Goal: Transaction & Acquisition: Subscribe to service/newsletter

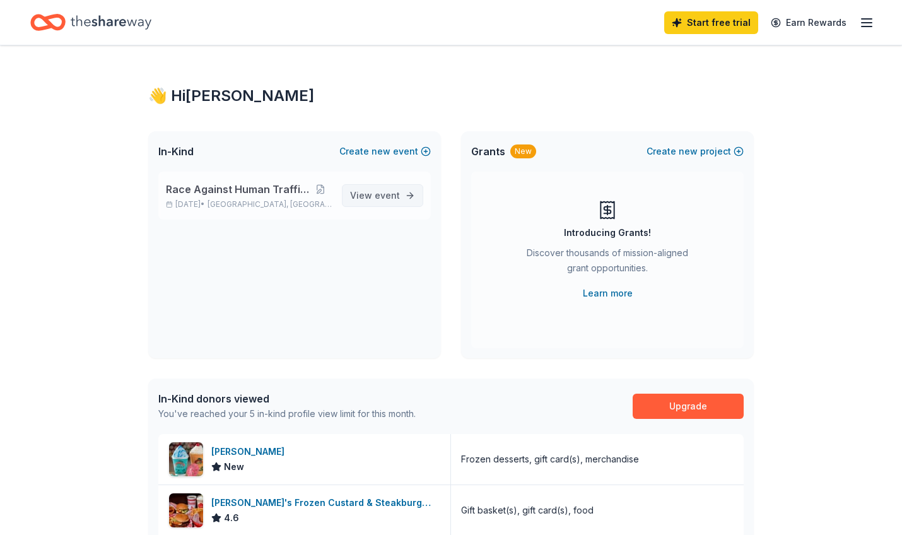
click at [372, 194] on span "View event" at bounding box center [375, 195] width 50 height 15
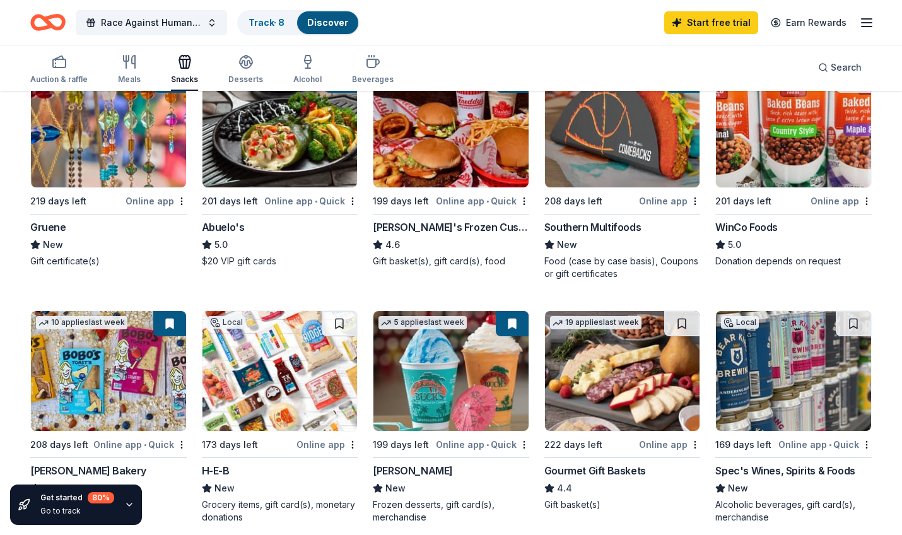
scroll to position [163, 0]
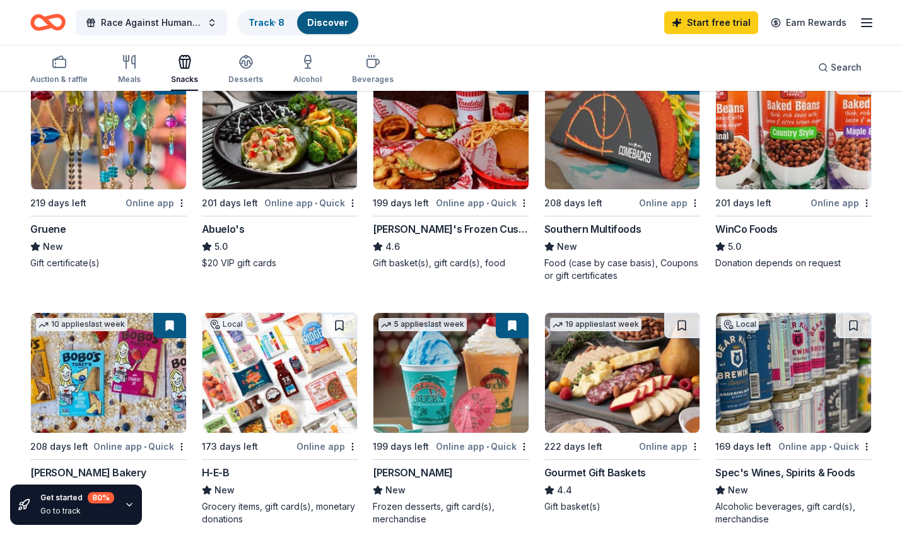
click at [755, 399] on img at bounding box center [793, 373] width 155 height 120
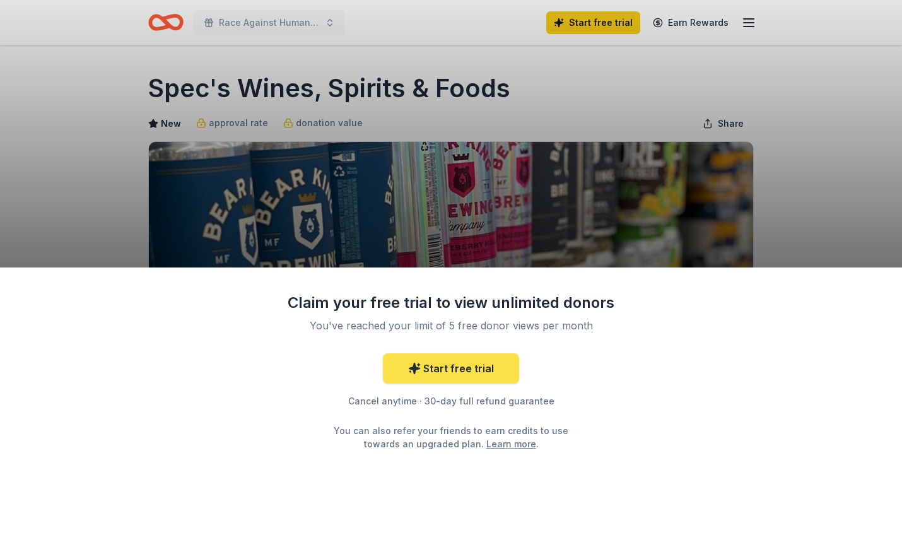
click at [476, 379] on link "Start free trial" at bounding box center [451, 368] width 136 height 30
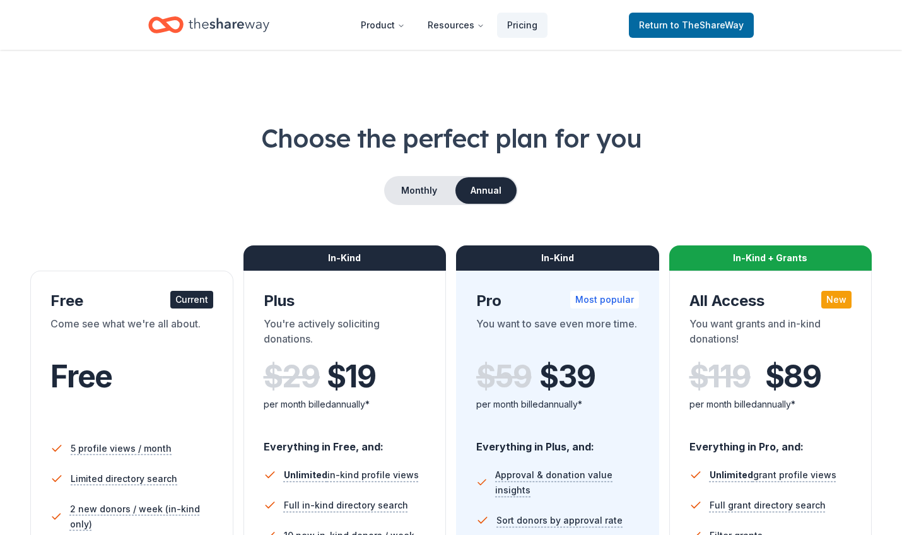
click at [458, 368] on div "In-Kind Pro Most popular You want to save even more time. $ 59 $ 39 per month b…" at bounding box center [557, 530] width 203 height 518
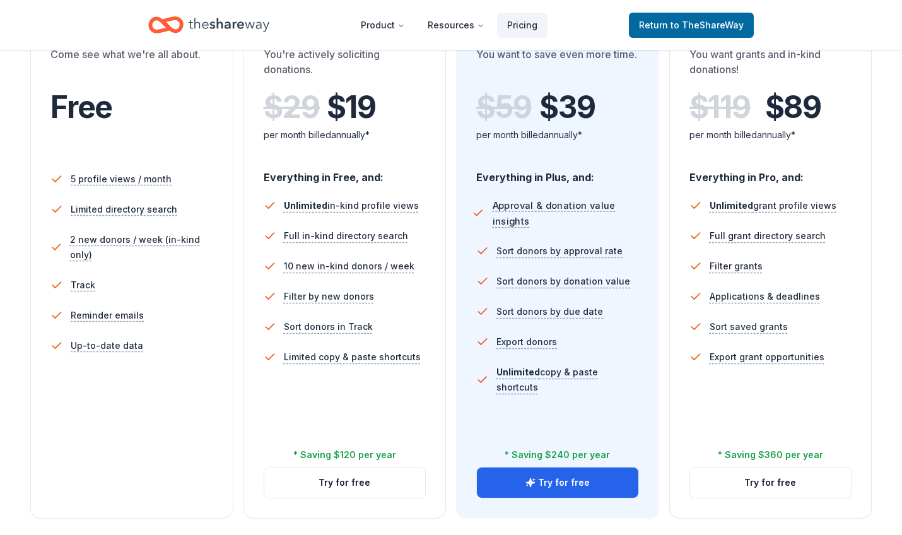
scroll to position [280, 0]
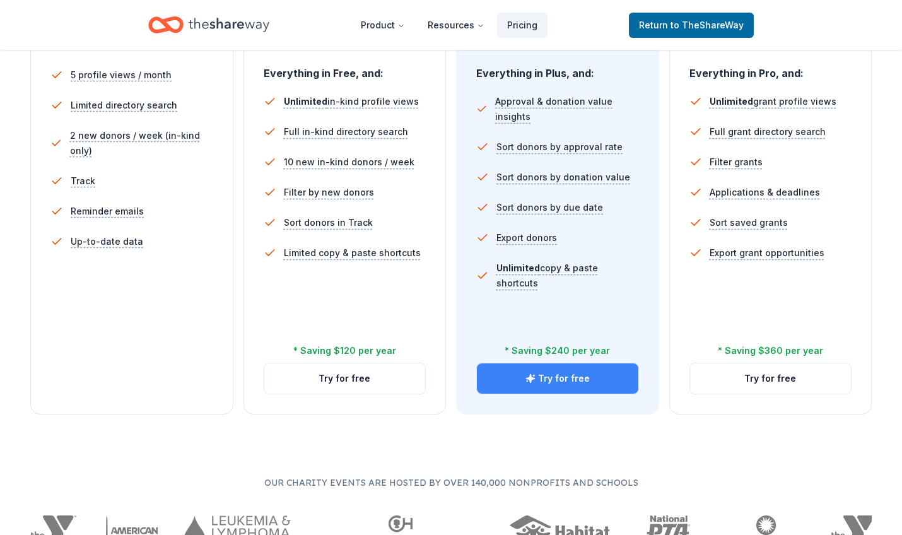
click at [587, 386] on button "Try for free" at bounding box center [558, 379] width 162 height 30
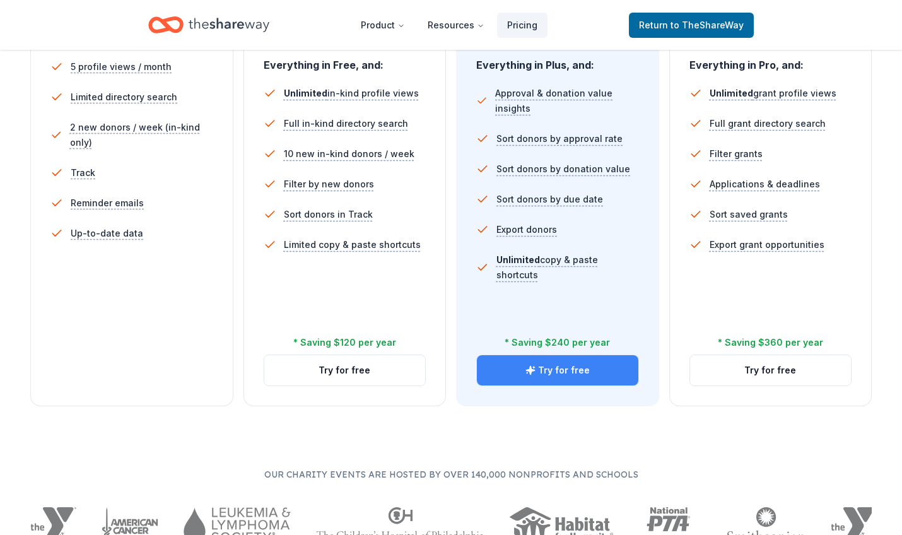
scroll to position [384, 1]
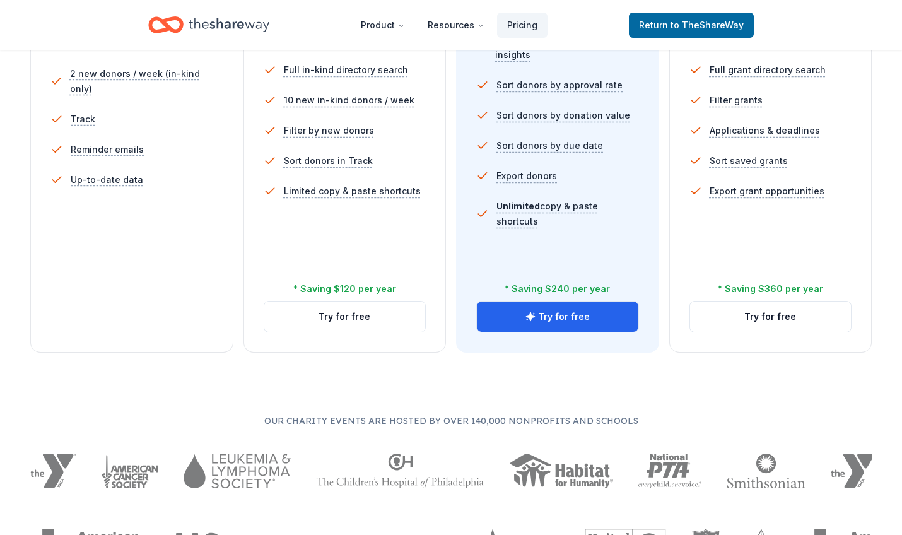
scroll to position [437, 0]
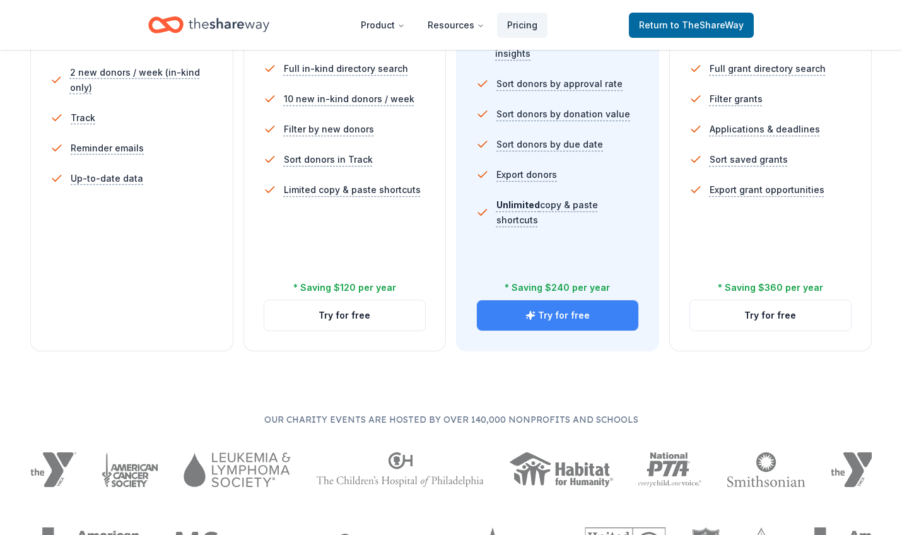
click at [550, 321] on button "Try for free" at bounding box center [558, 315] width 162 height 30
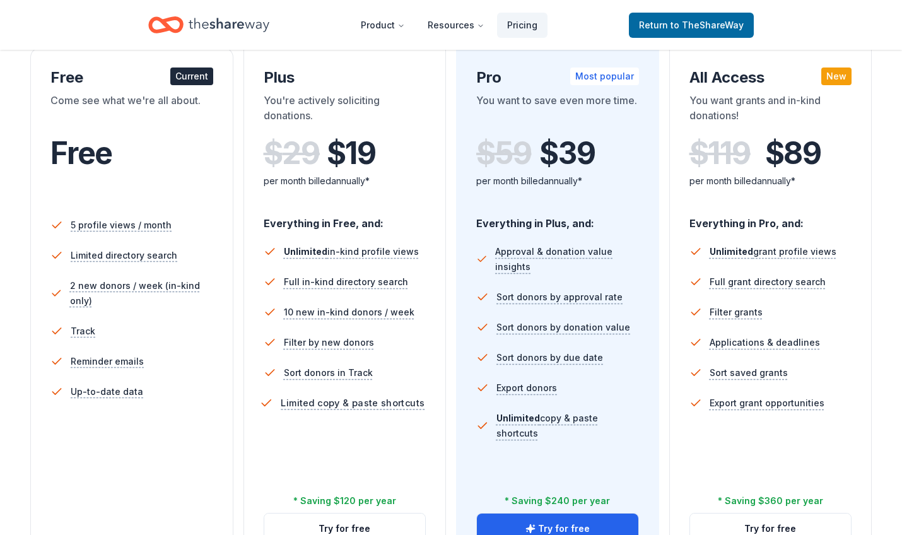
scroll to position [222, 0]
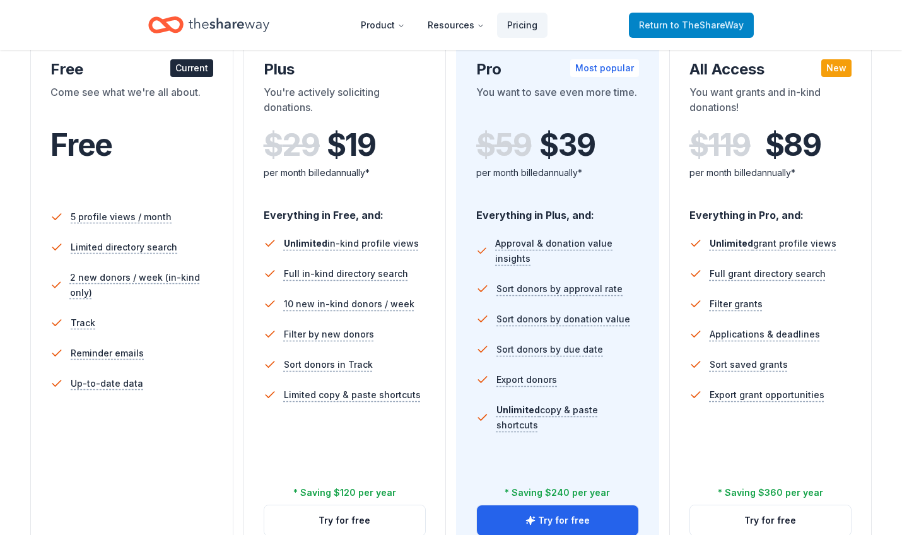
click at [720, 35] on link "Return to TheShareWay" at bounding box center [691, 25] width 125 height 25
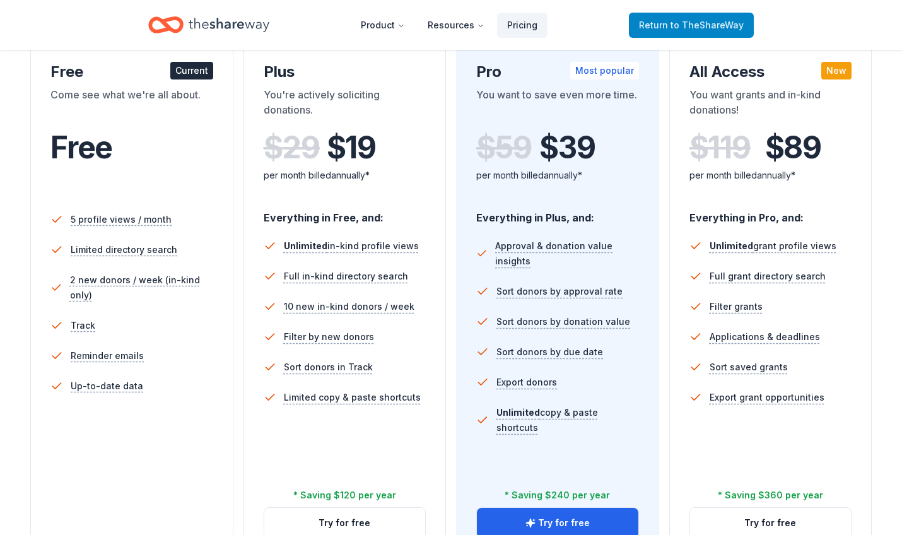
click at [720, 28] on span "to TheShareWay" at bounding box center [707, 25] width 73 height 11
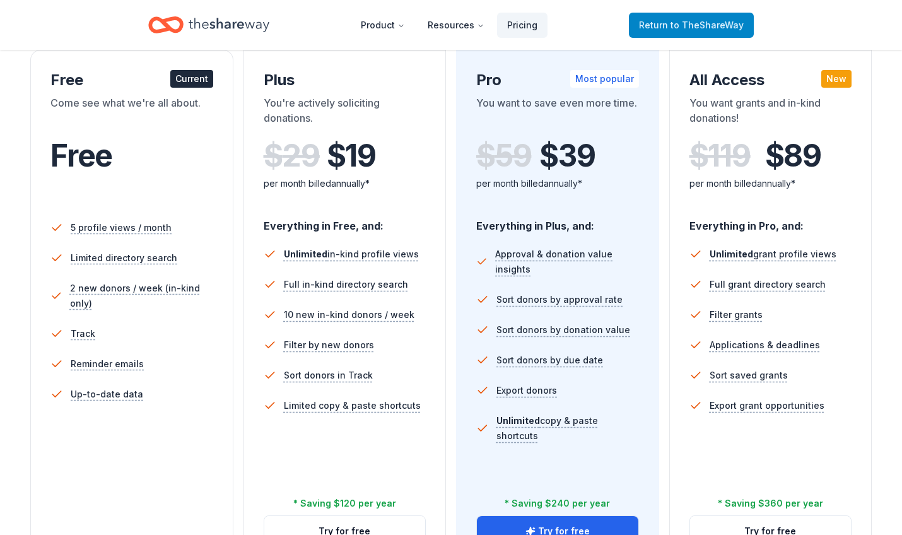
scroll to position [227, 0]
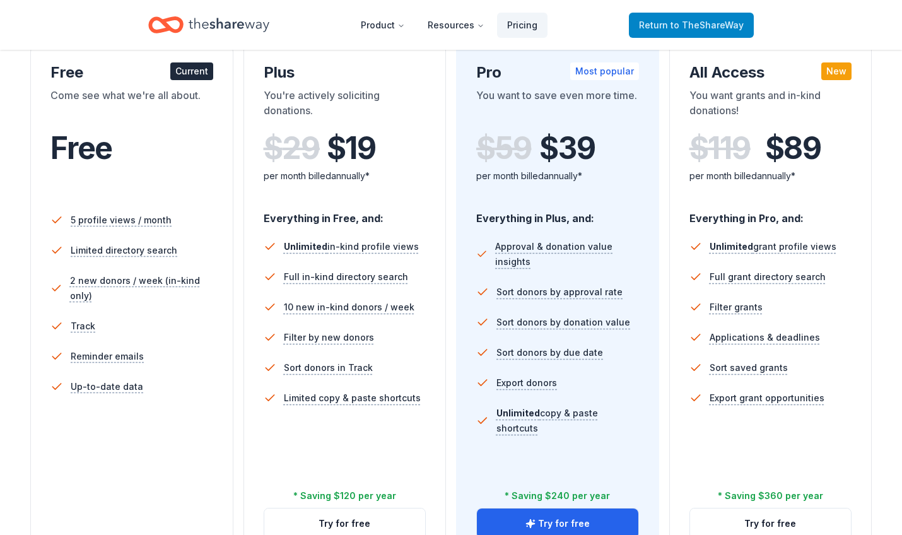
click at [720, 28] on span "to TheShareWay" at bounding box center [707, 25] width 73 height 11
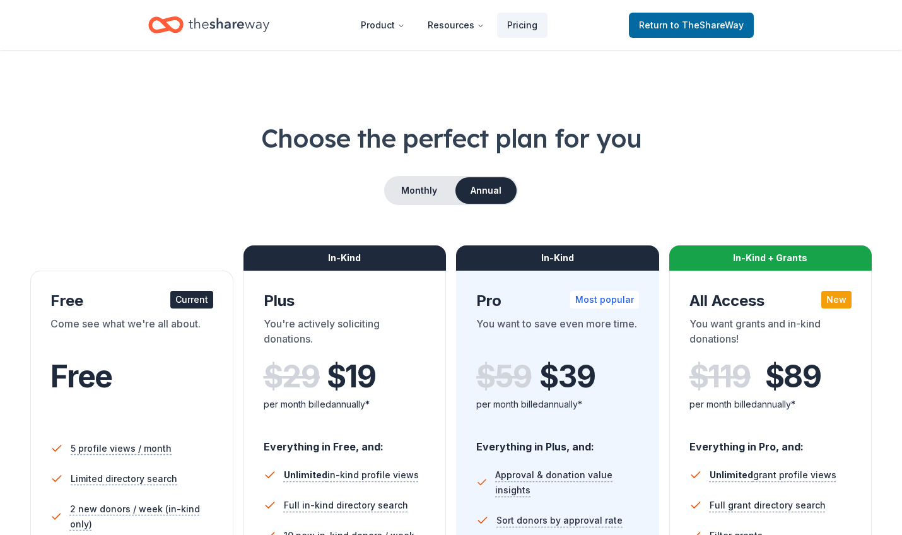
scroll to position [0, 0]
click at [427, 194] on button "Monthly" at bounding box center [420, 190] width 68 height 27
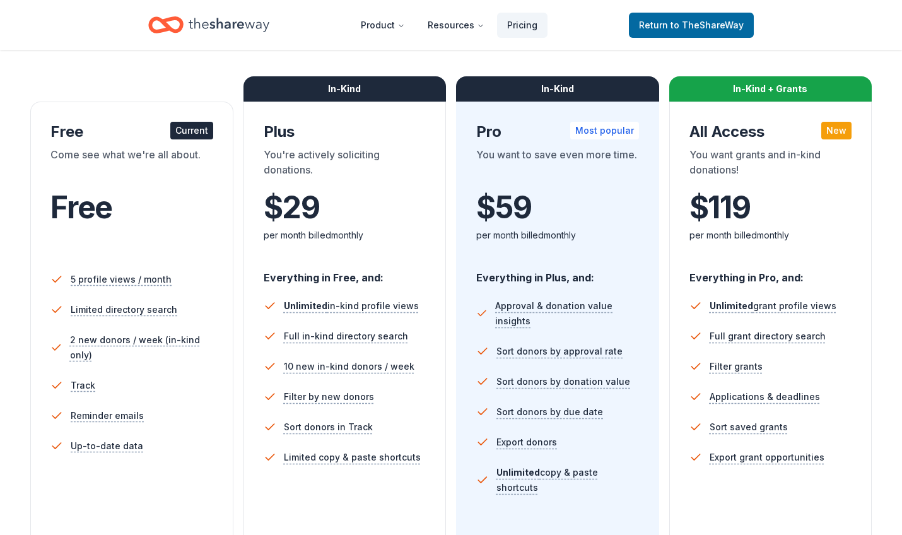
scroll to position [167, 0]
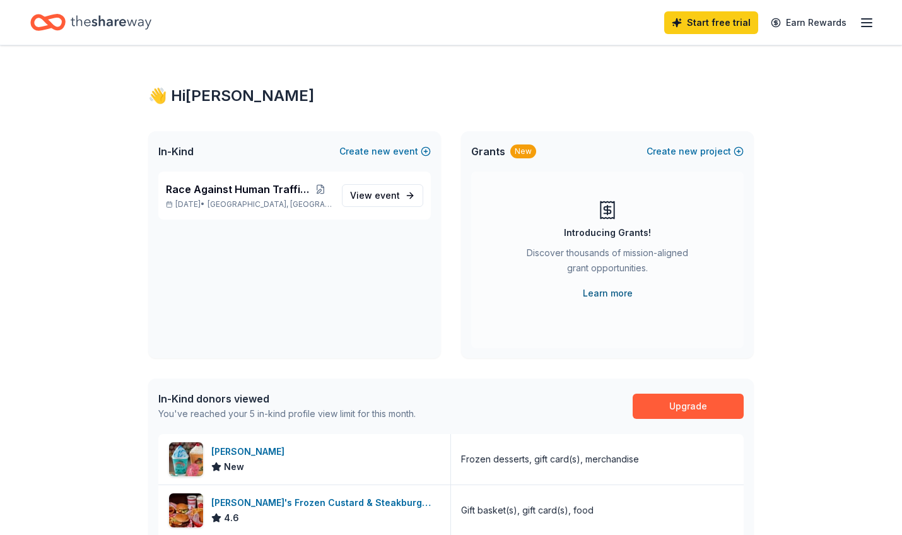
click at [617, 290] on link "Learn more" at bounding box center [608, 293] width 50 height 15
